Goal: Information Seeking & Learning: Learn about a topic

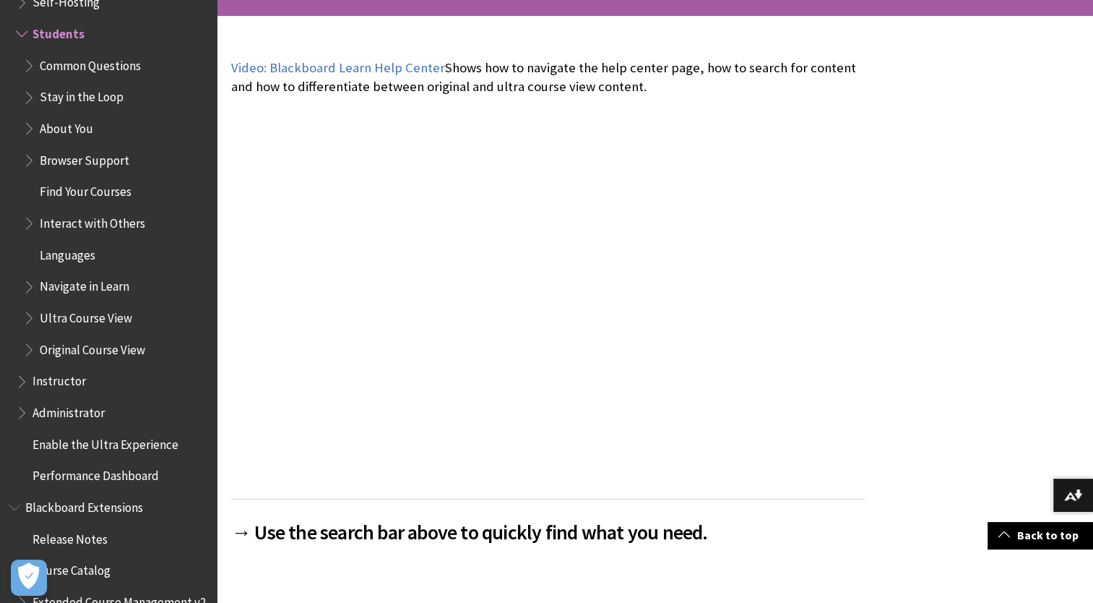
scroll to position [289, 0]
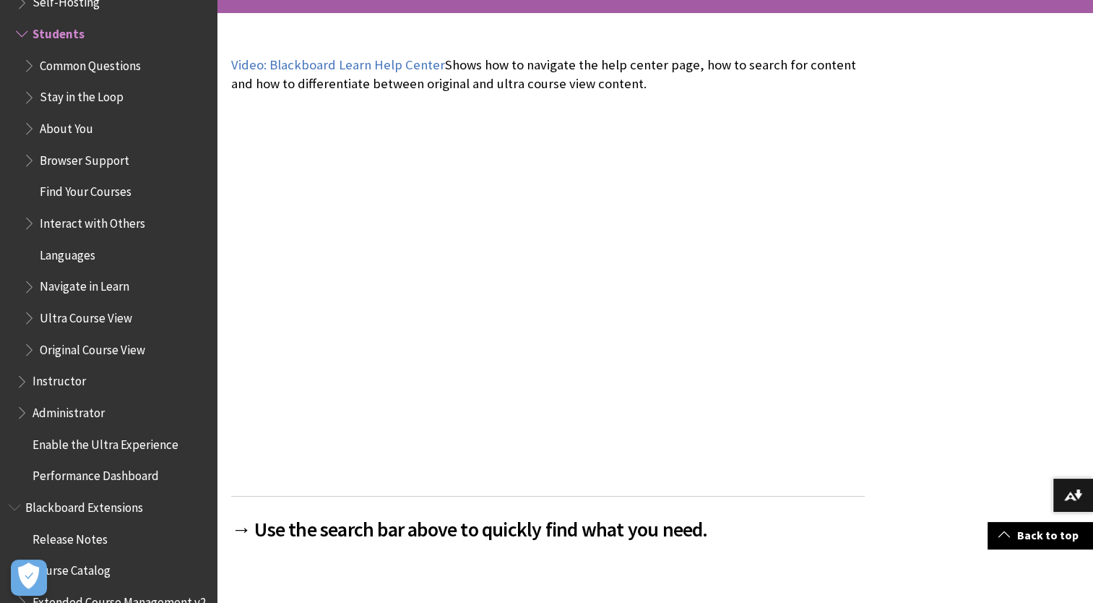
click at [92, 195] on span "Find Your Courses" at bounding box center [86, 190] width 92 height 20
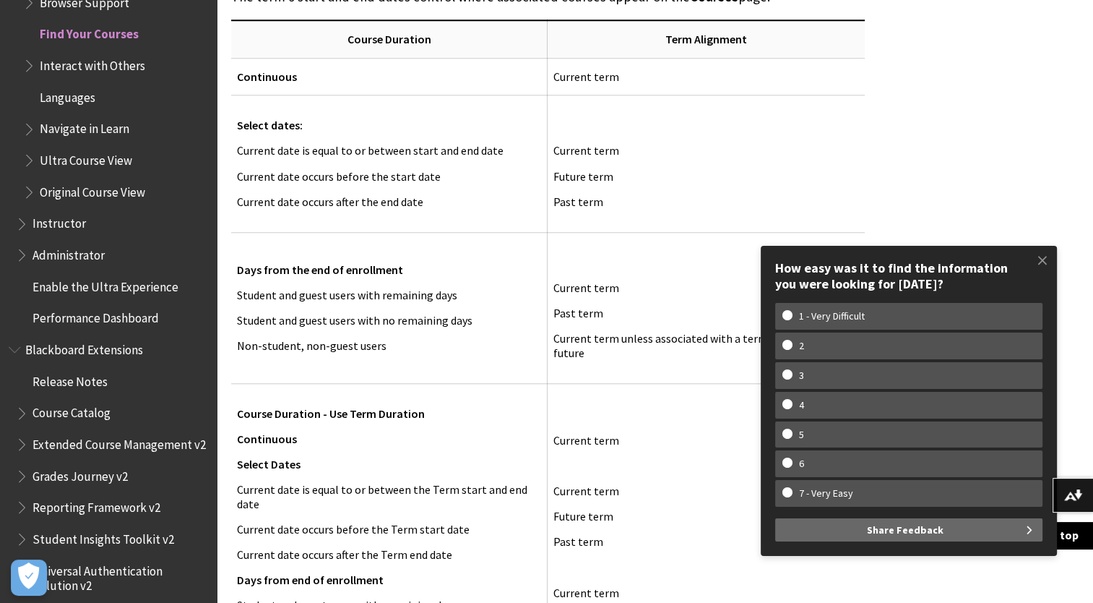
scroll to position [1359, 0]
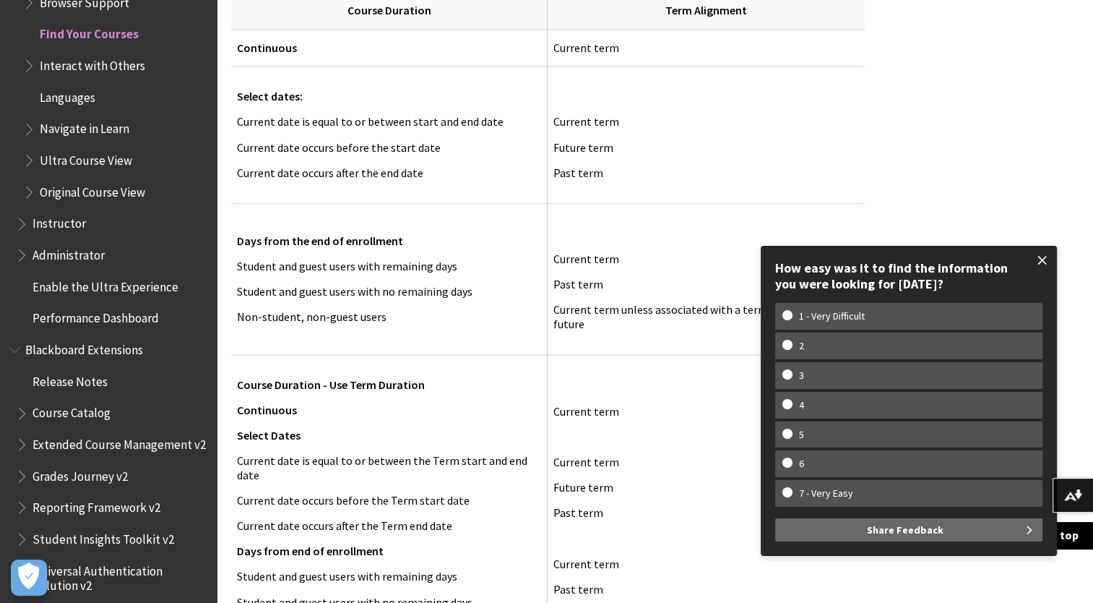
click at [1043, 262] on span at bounding box center [1043, 260] width 30 height 30
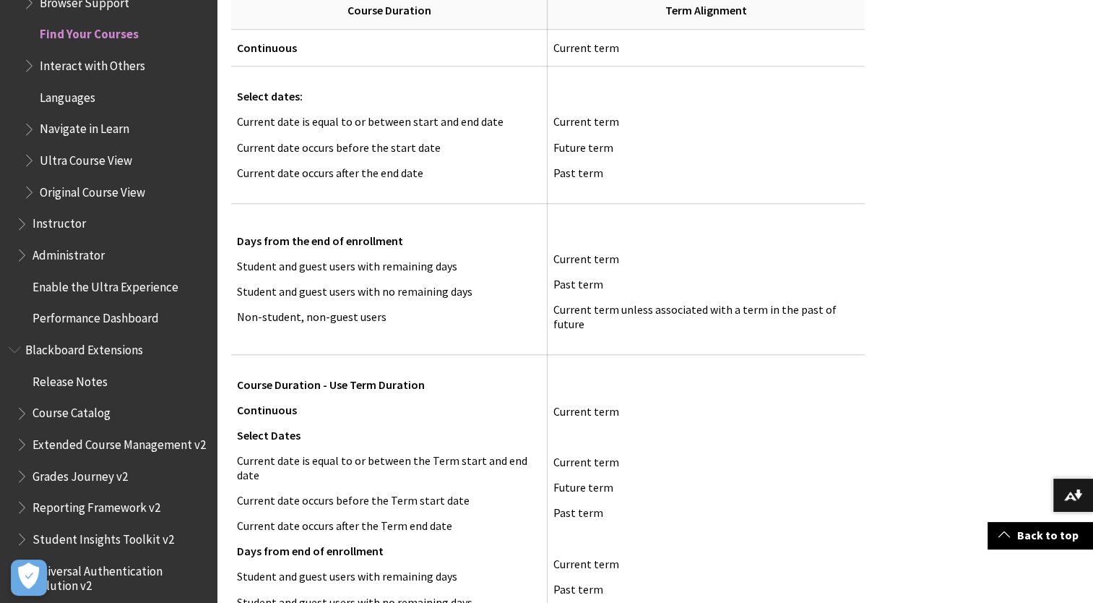
click at [85, 124] on span "Navigate in Learn" at bounding box center [85, 127] width 90 height 20
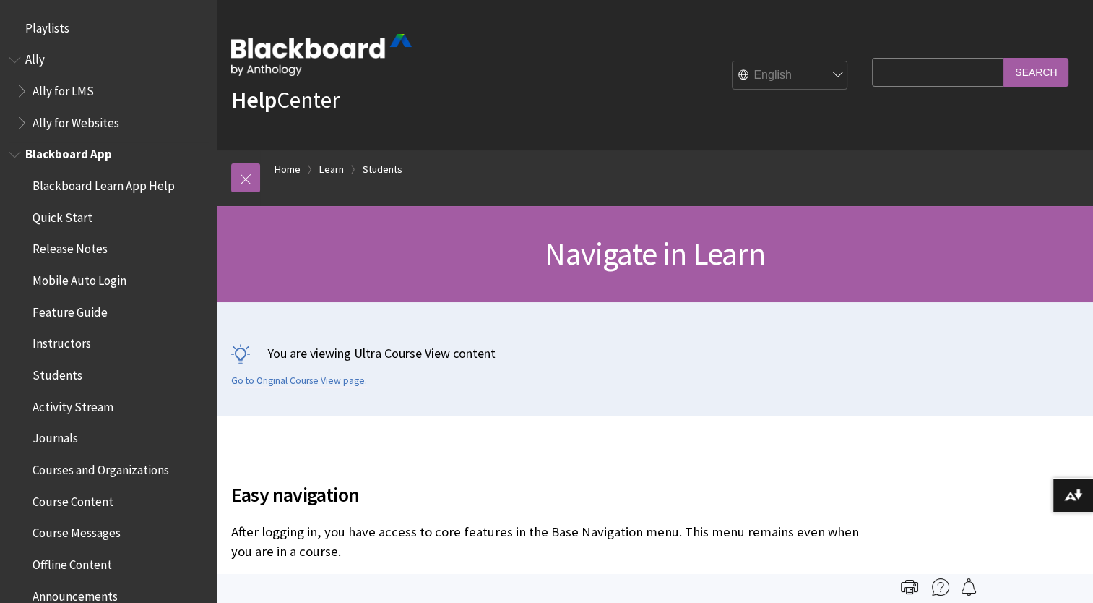
click at [76, 150] on span "Blackboard App" at bounding box center [68, 152] width 87 height 20
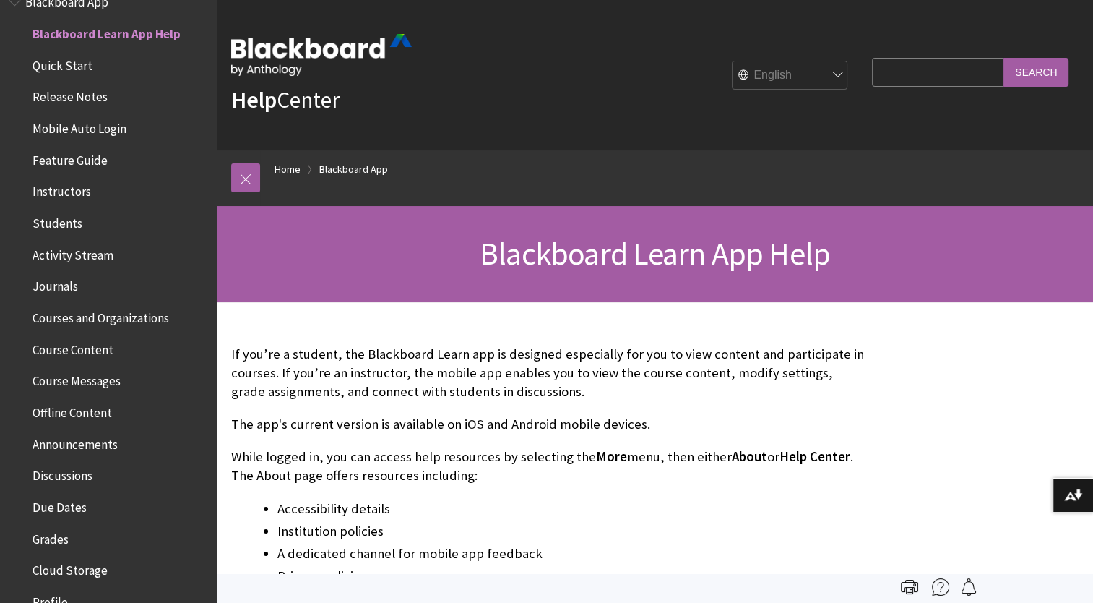
scroll to position [679, 0]
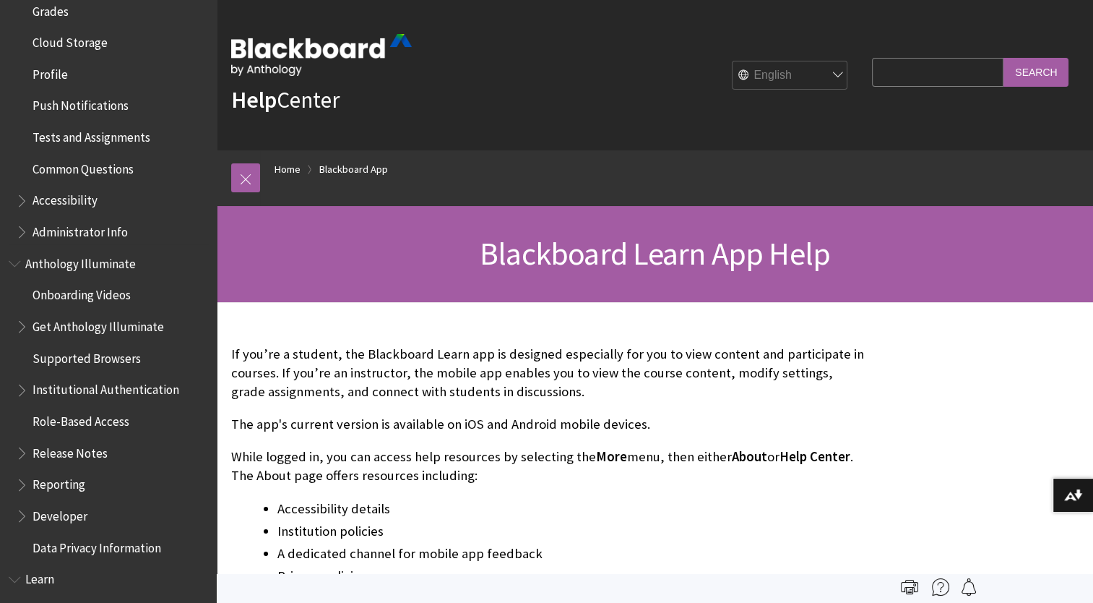
click at [111, 166] on span "Common Questions" at bounding box center [83, 167] width 101 height 20
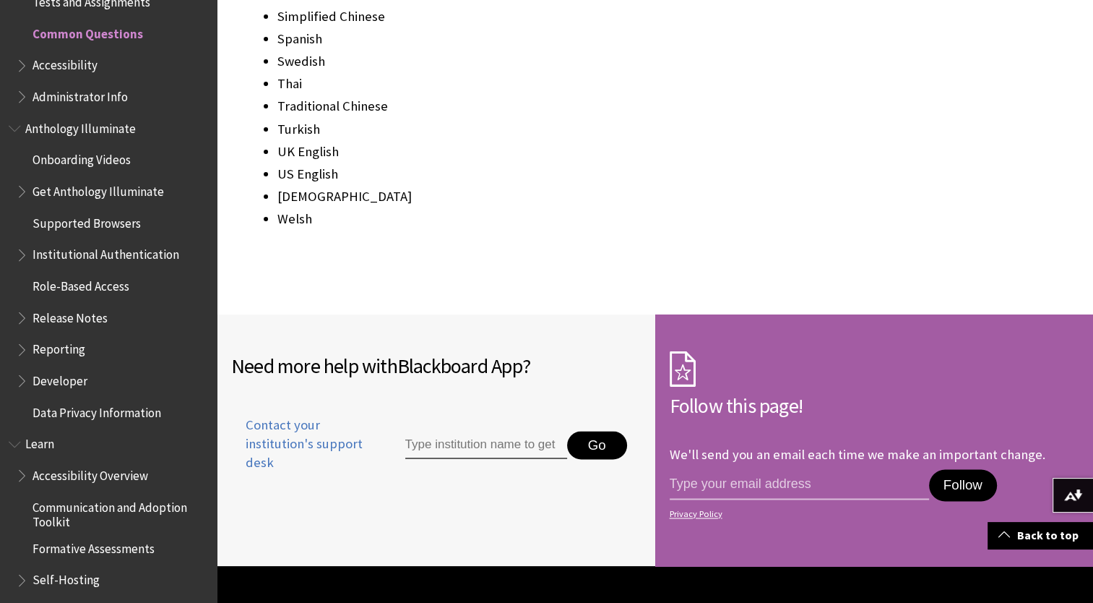
scroll to position [2053, 0]
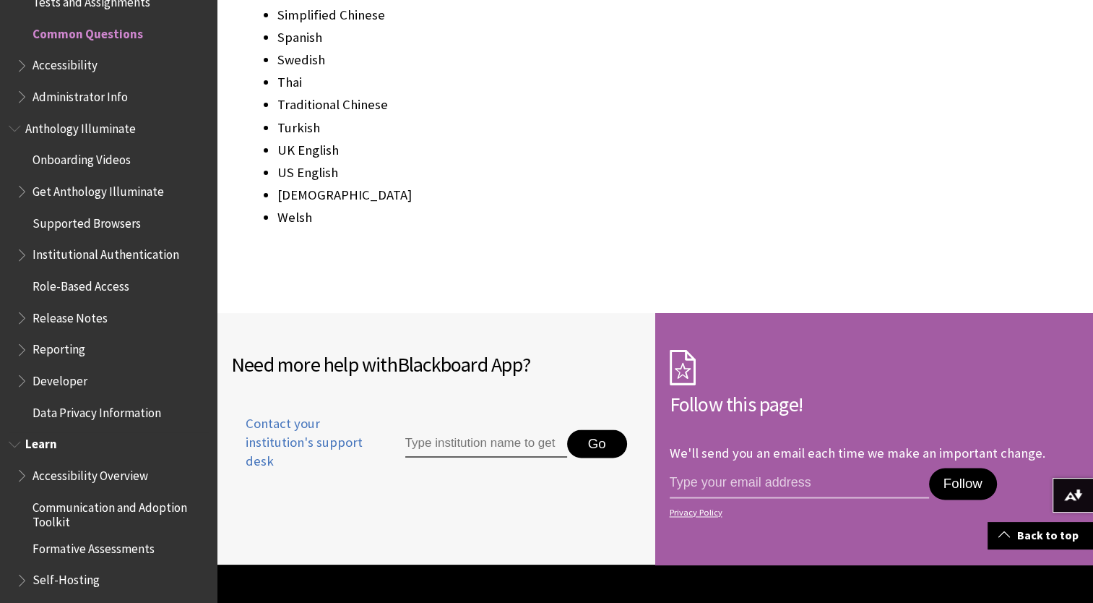
click at [122, 525] on span "Communication and Adoption Toolkit" at bounding box center [120, 512] width 174 height 34
